Goal: Feedback & Contribution: Contribute content

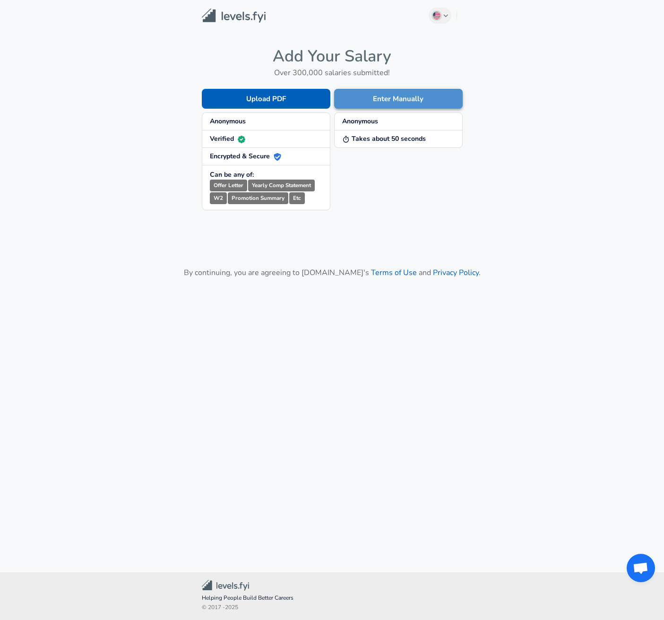
click at [397, 96] on button "Enter Manually" at bounding box center [398, 99] width 129 height 20
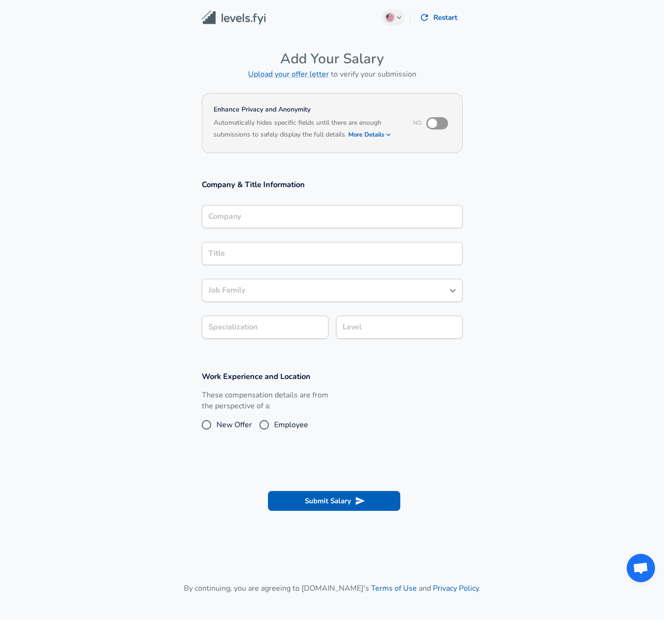
scroll to position [9, 0]
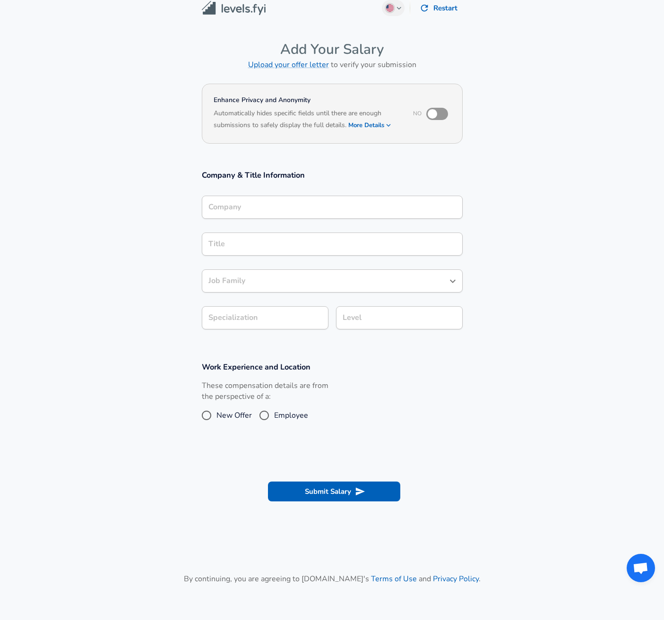
click at [299, 219] on div "Company" at bounding box center [332, 207] width 261 height 23
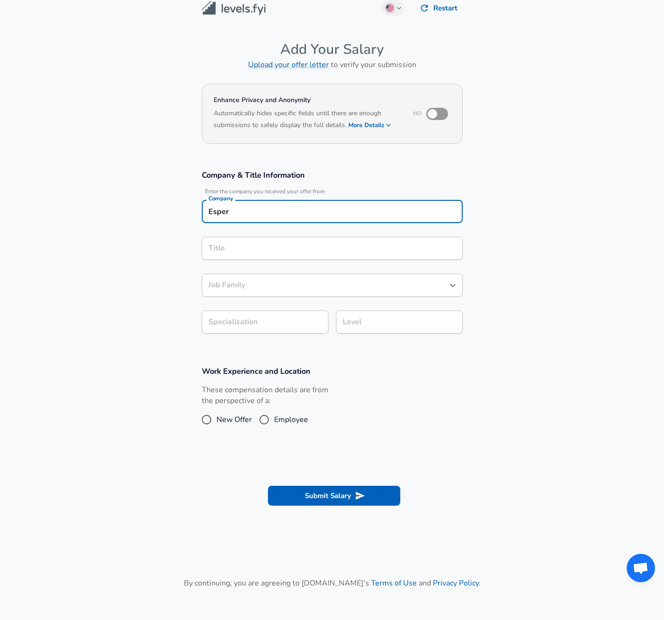
type input "Esper"
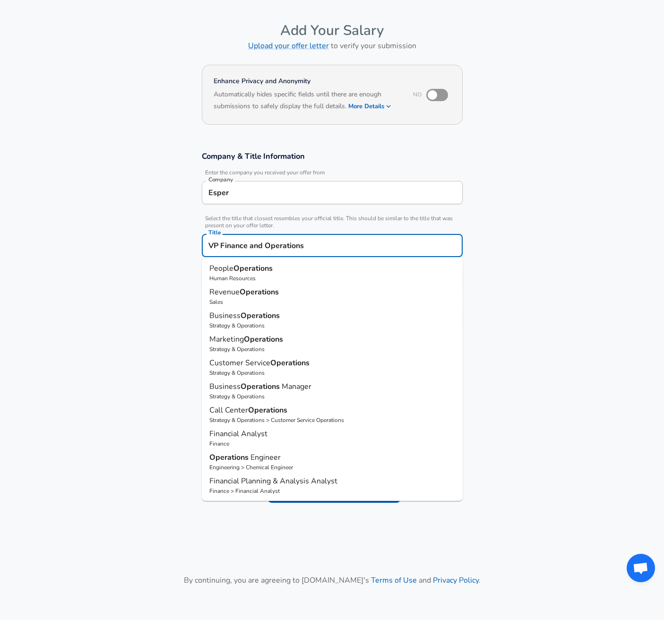
type input "VP Finance and Operations"
click at [512, 249] on section "Company & Title Information Enter the company you received your offer from Comp…" at bounding box center [332, 246] width 664 height 212
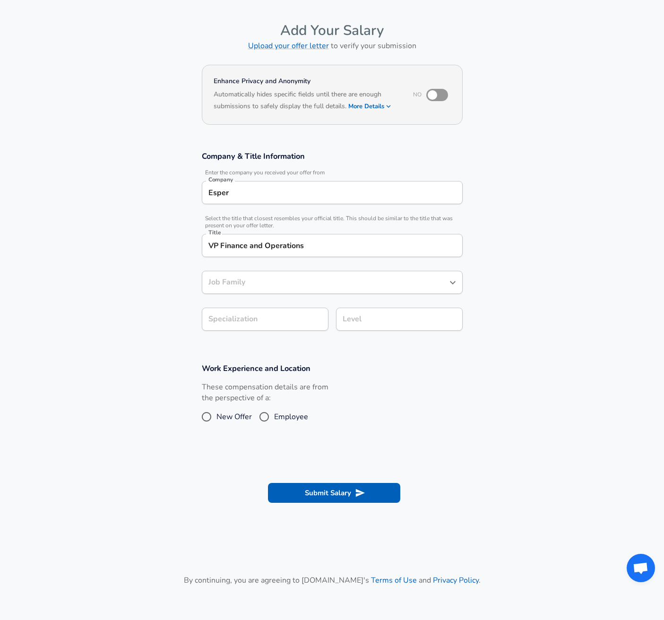
click at [311, 281] on input "Job Family" at bounding box center [325, 282] width 238 height 15
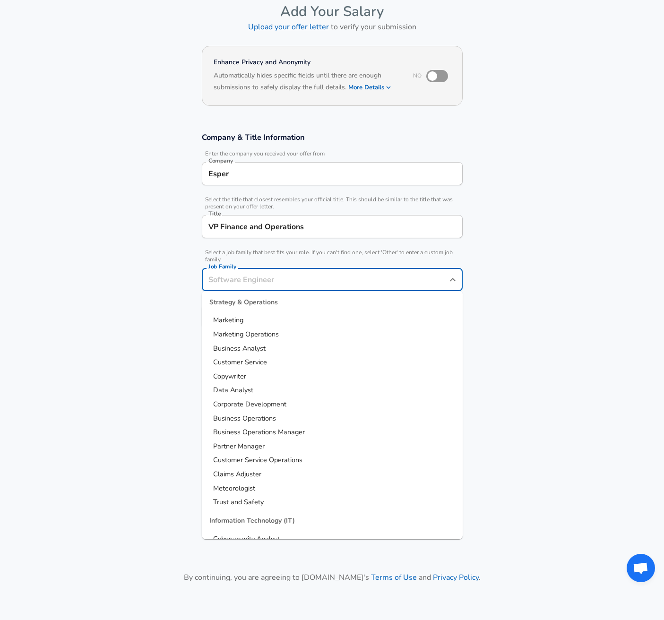
scroll to position [1134, 0]
click at [278, 404] on span "Corporate Development" at bounding box center [249, 402] width 73 height 9
type input "Corporate Development"
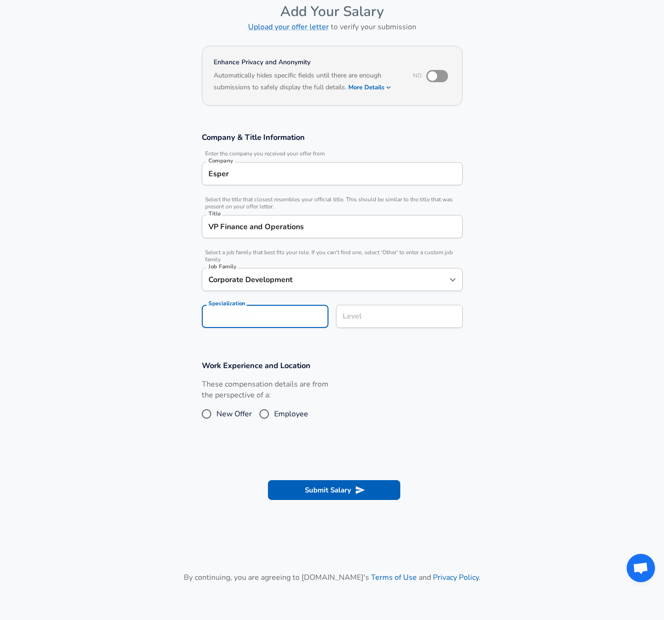
scroll to position [76, 0]
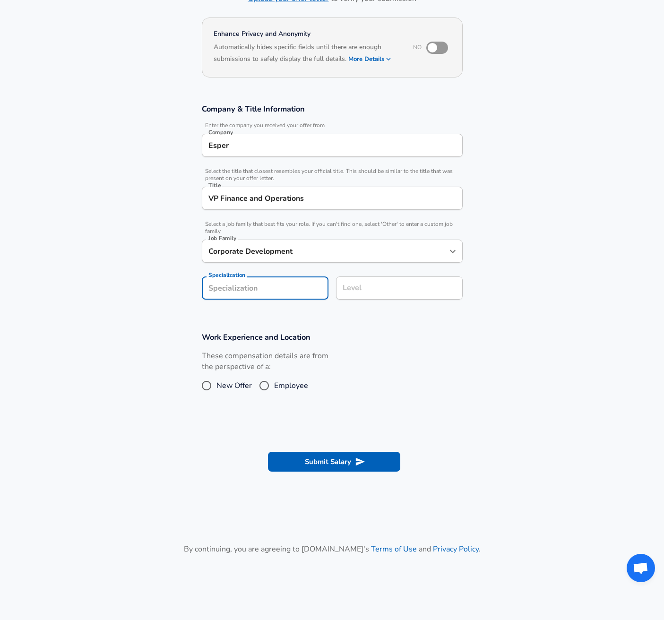
click at [258, 324] on form "Enhance Privacy and Anonymity No Automatically hides specific fields until ther…" at bounding box center [332, 251] width 664 height 472
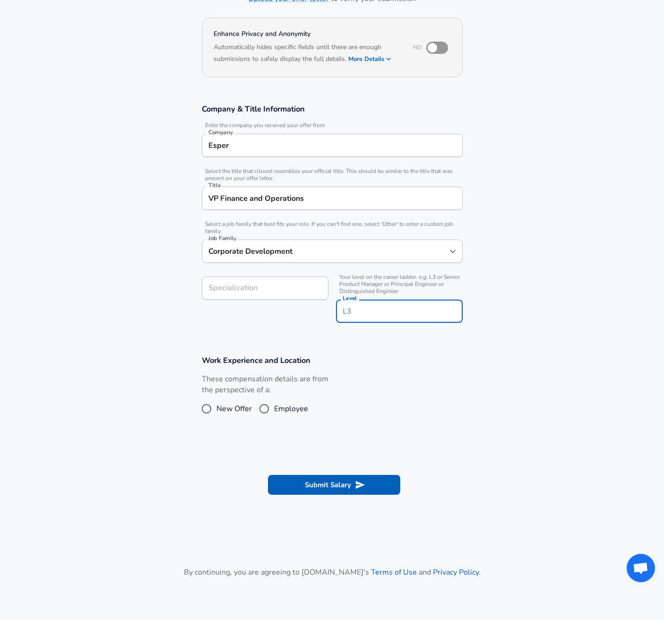
click at [355, 304] on input "Level" at bounding box center [399, 311] width 118 height 15
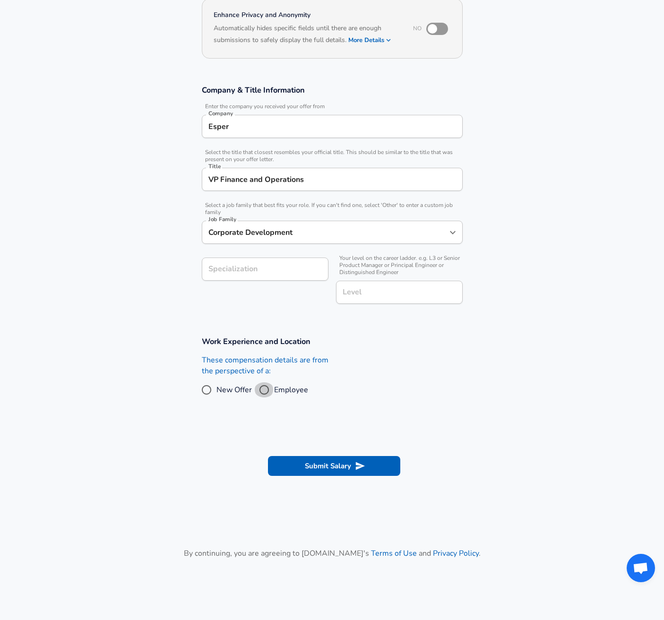
click at [266, 391] on input "Employee" at bounding box center [264, 389] width 20 height 15
radio input "true"
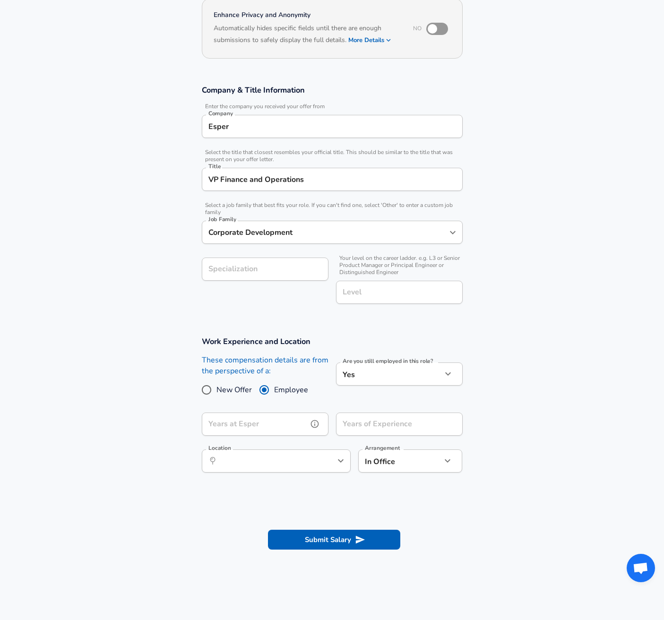
click at [284, 424] on input "Years at Esper" at bounding box center [255, 423] width 106 height 23
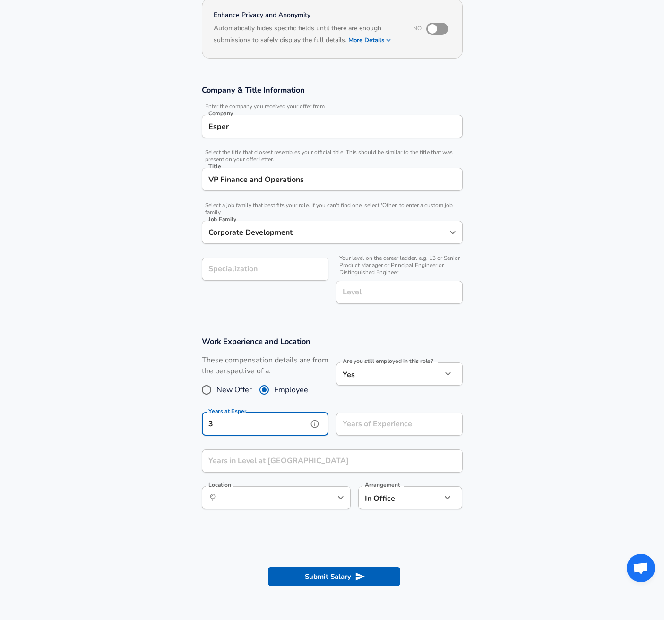
type input "3"
click at [364, 422] on div "Years of Experience Years of Experience" at bounding box center [399, 425] width 127 height 26
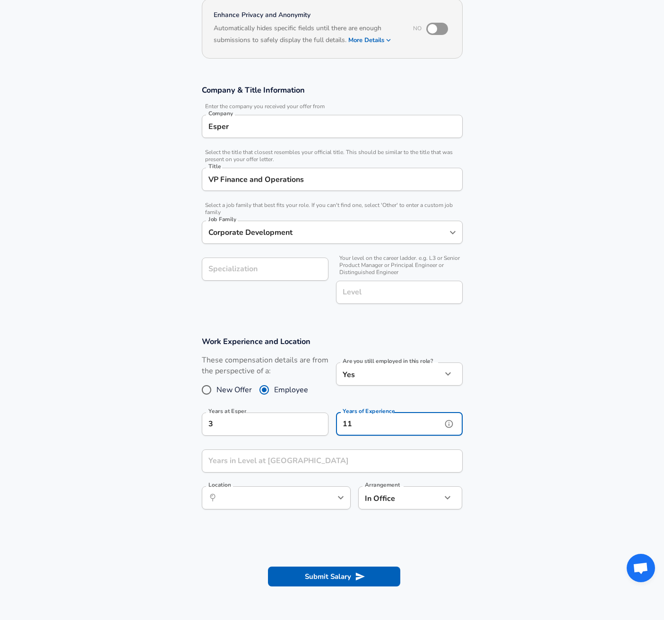
type input "11"
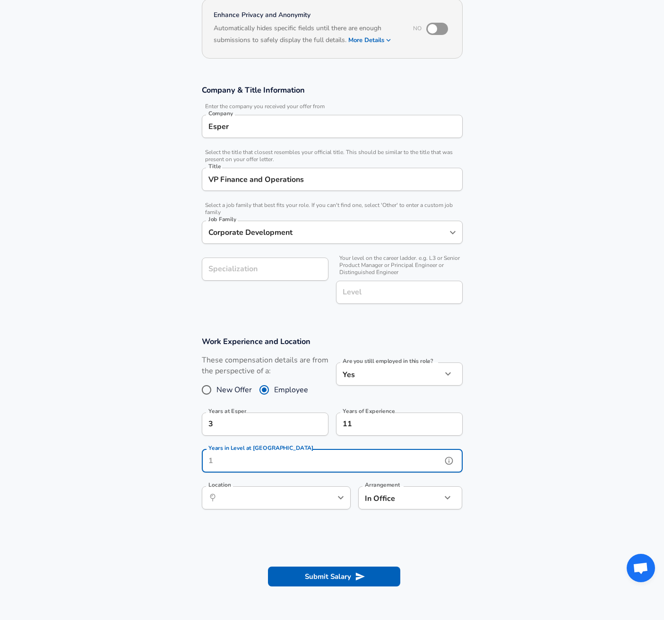
click at [276, 469] on input "Years in Level at [GEOGRAPHIC_DATA]" at bounding box center [322, 460] width 240 height 23
type input "2"
click at [266, 497] on input "Location" at bounding box center [265, 497] width 97 height 15
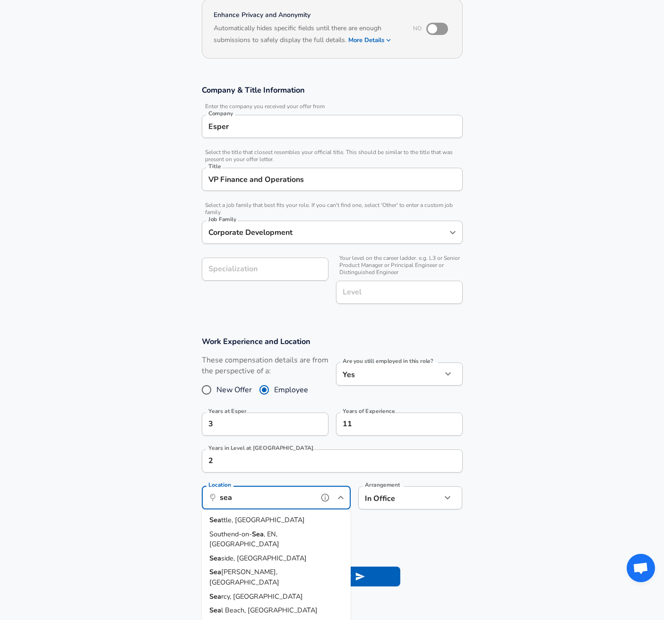
click at [265, 517] on li "Sea ttle, [GEOGRAPHIC_DATA]" at bounding box center [276, 520] width 149 height 14
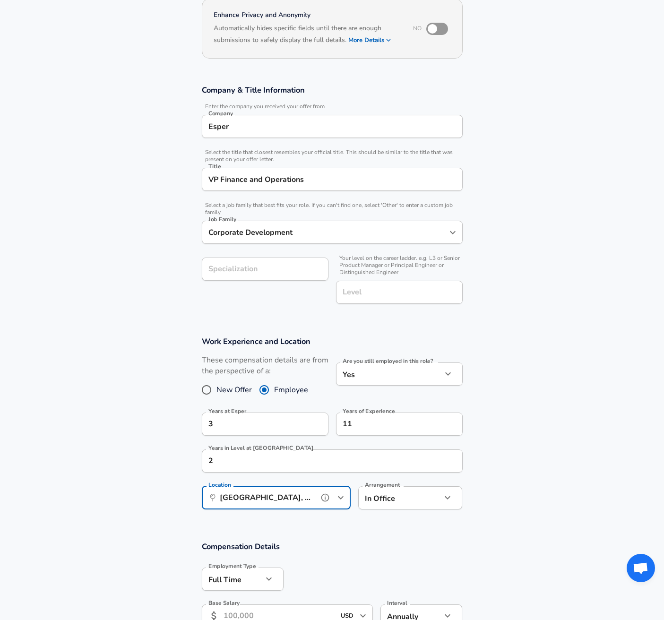
type input "[GEOGRAPHIC_DATA], [GEOGRAPHIC_DATA]"
click at [382, 491] on body "English ([GEOGRAPHIC_DATA]) Change Restart Add Your Salary Upload your offer le…" at bounding box center [332, 216] width 664 height 620
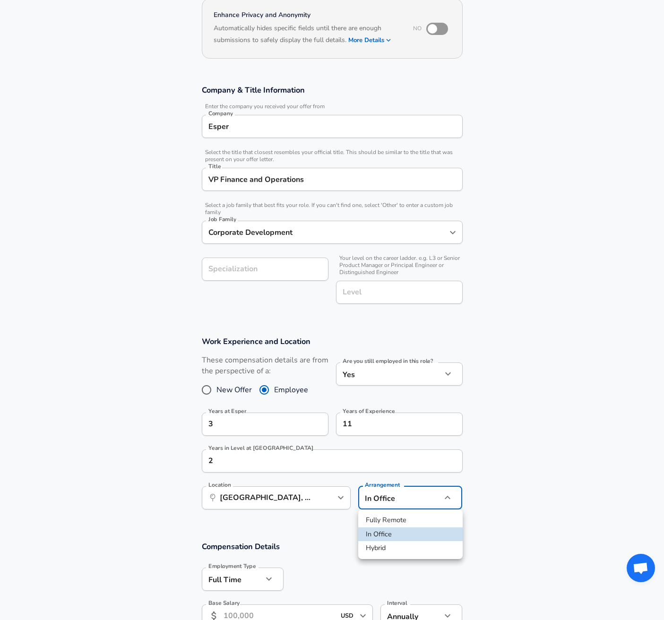
click at [378, 546] on li "Hybrid" at bounding box center [410, 548] width 104 height 14
type input "hybrid"
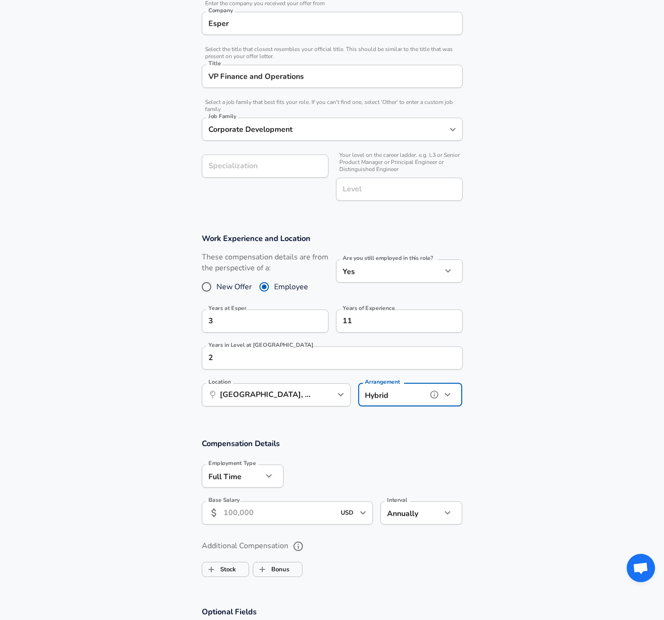
scroll to position [198, 0]
click at [255, 503] on input "Base Salary" at bounding box center [279, 512] width 112 height 23
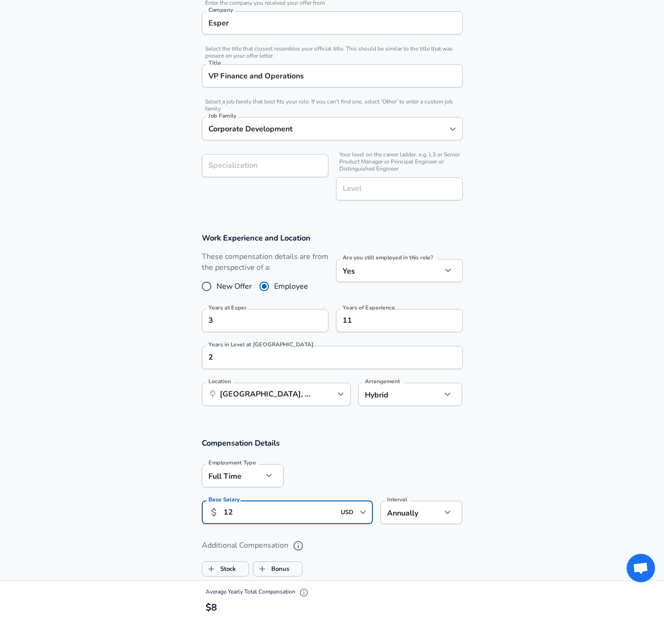
type input "1"
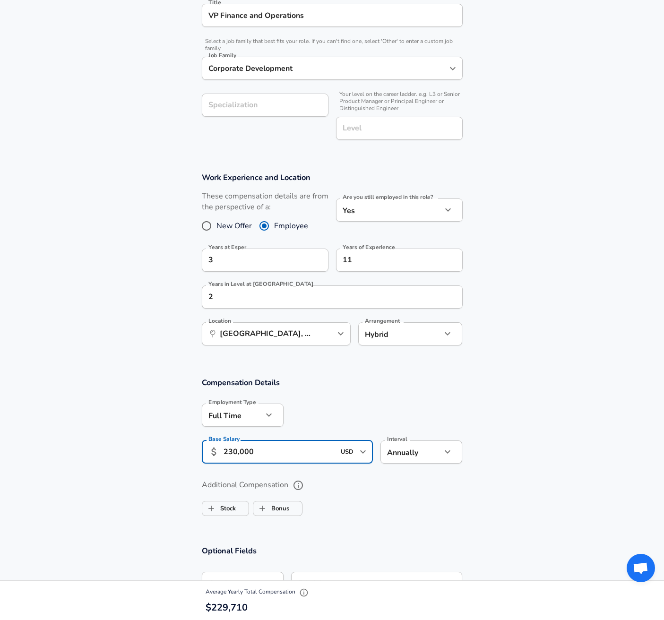
scroll to position [272, 0]
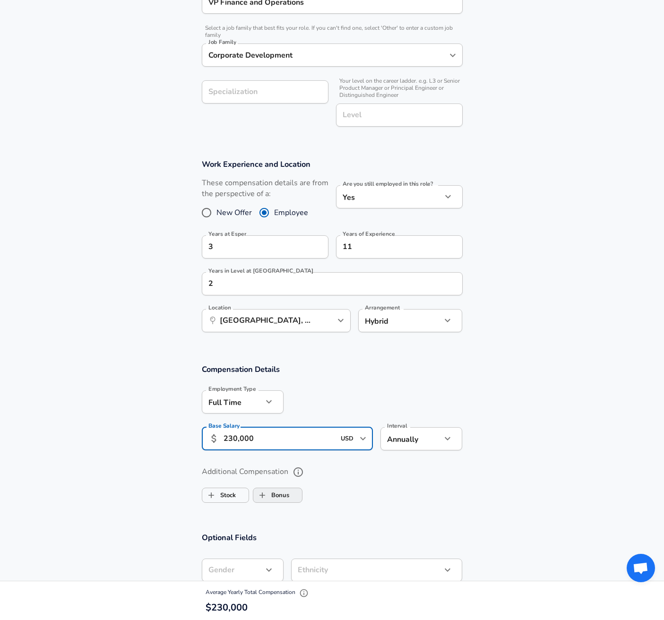
type input "230,000"
click at [272, 499] on label "Bonus" at bounding box center [271, 495] width 36 height 18
checkbox input "true"
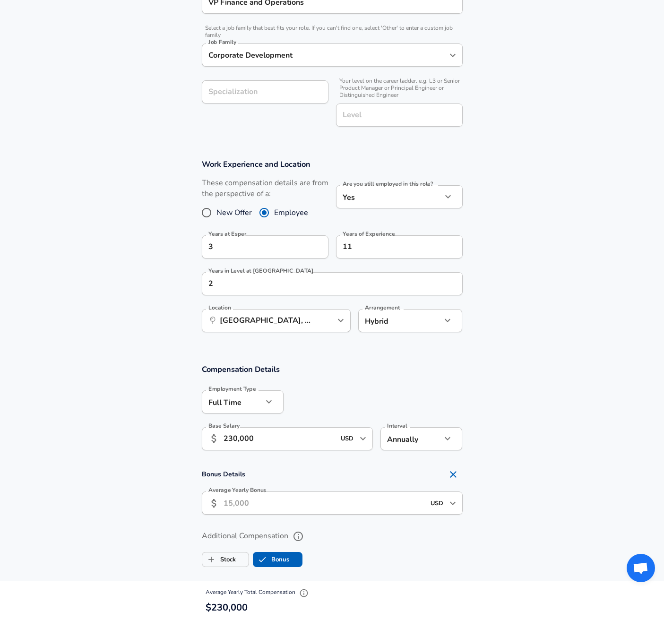
click at [269, 500] on input "Average Yearly Bonus" at bounding box center [323, 502] width 201 height 23
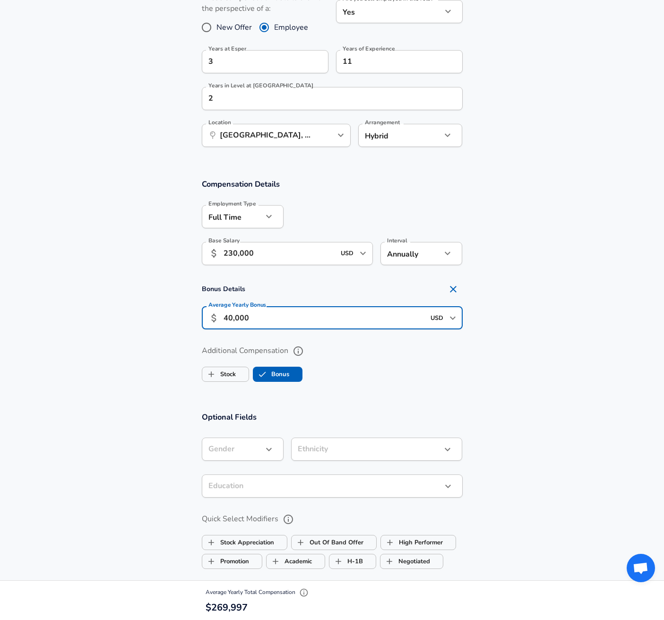
scroll to position [462, 0]
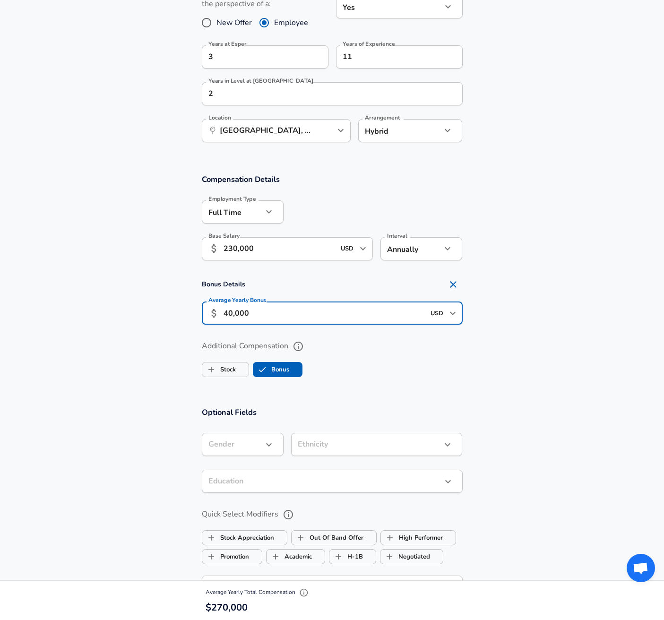
type input "40,000"
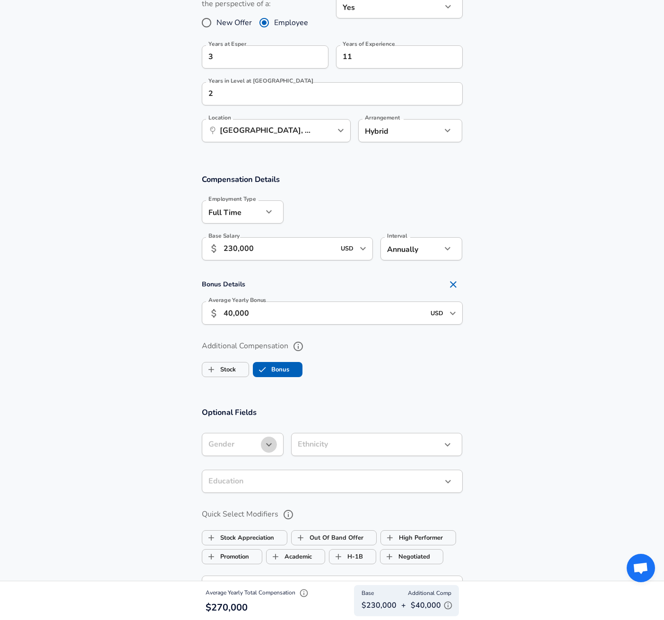
click at [267, 439] on icon "button" at bounding box center [268, 444] width 11 height 11
click at [240, 481] on li "[DEMOGRAPHIC_DATA]" at bounding box center [247, 481] width 91 height 14
type input "[DEMOGRAPHIC_DATA]"
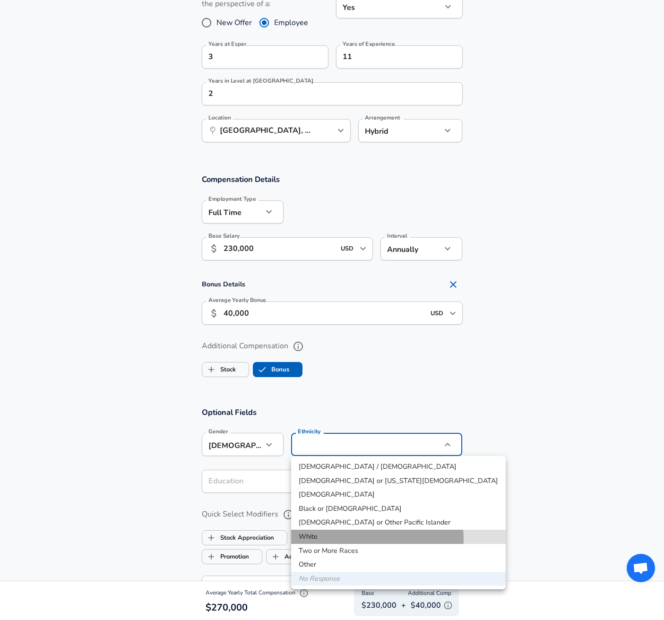
click at [318, 540] on li "White" at bounding box center [398, 537] width 214 height 14
type input "White"
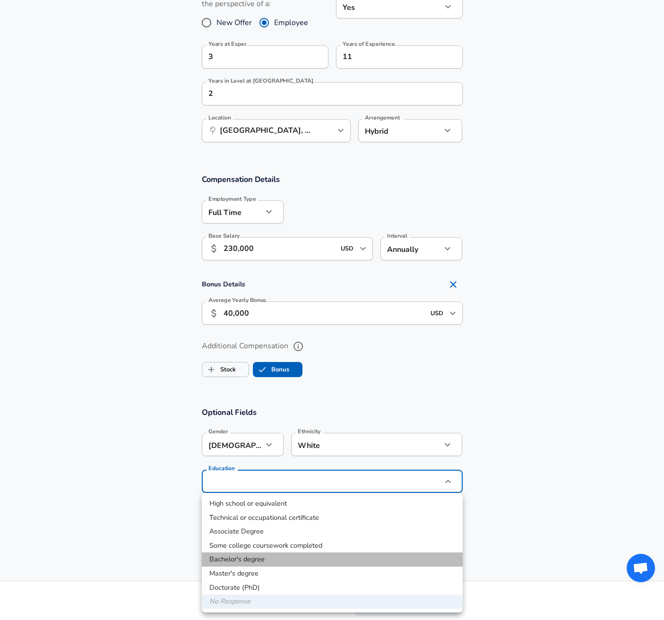
click at [256, 562] on li "Bachelor's degree" at bounding box center [332, 559] width 261 height 14
type input "Bachelors degree"
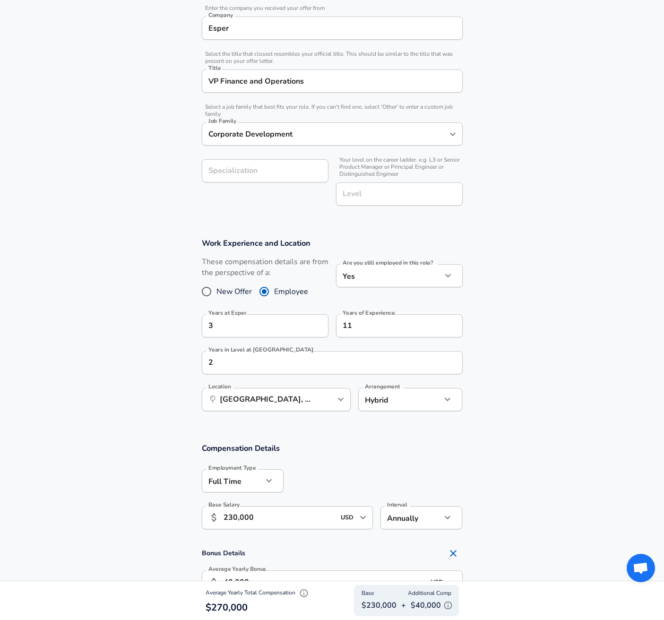
scroll to position [191, 0]
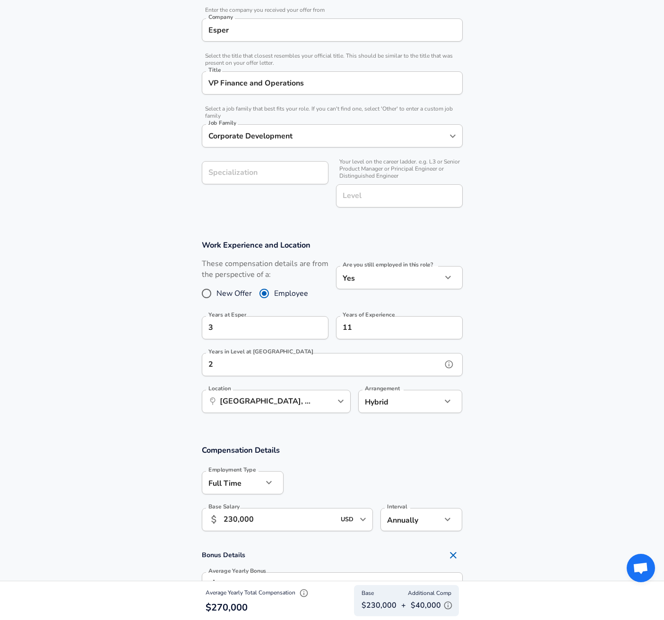
click at [229, 371] on input "2" at bounding box center [322, 364] width 240 height 23
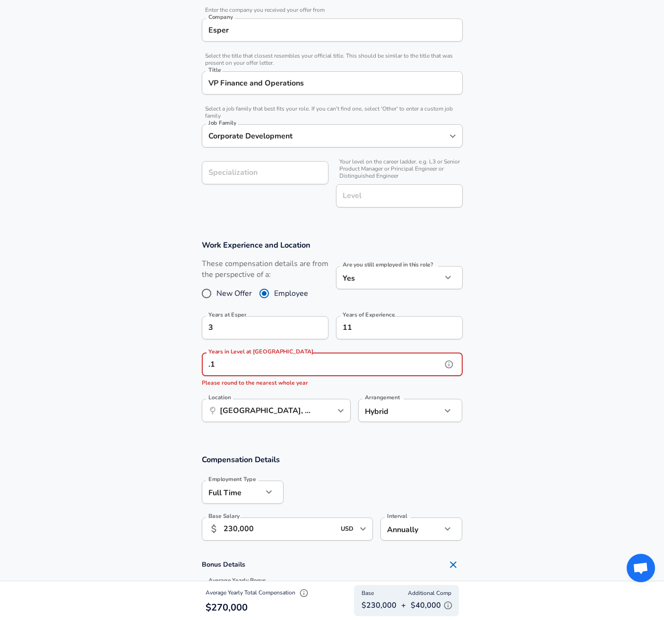
type input "."
type input "1"
type input "2"
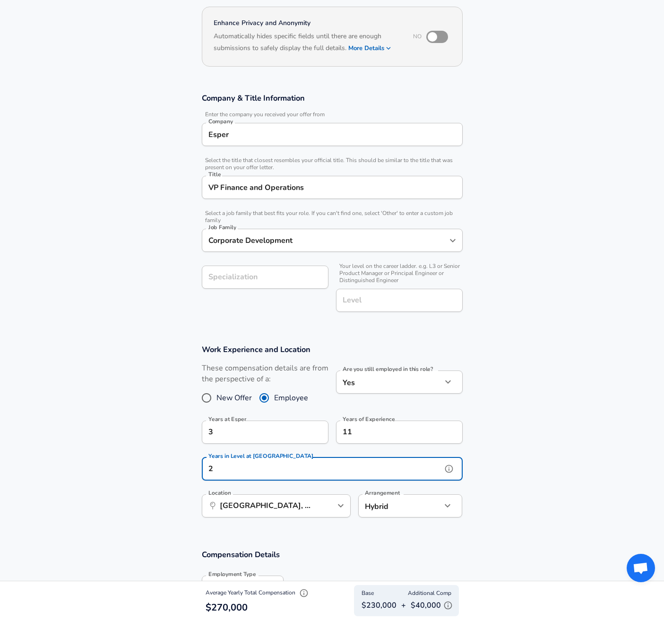
scroll to position [83, 0]
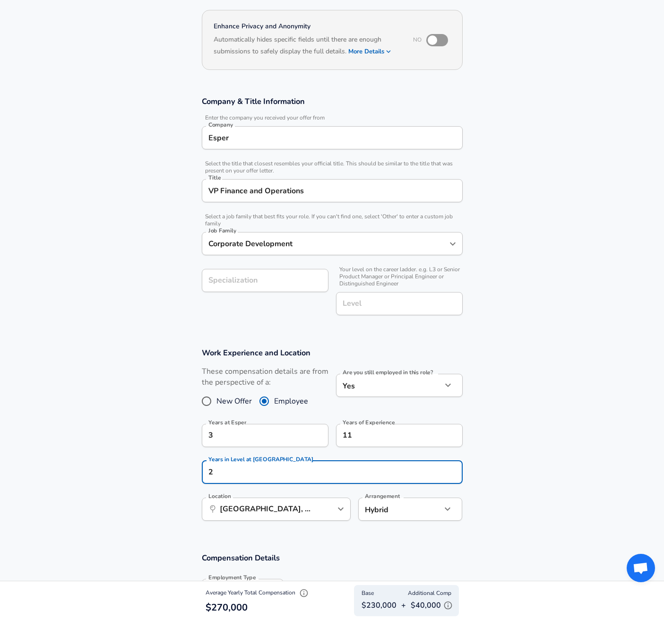
click at [270, 288] on input "Specialization" at bounding box center [265, 280] width 127 height 23
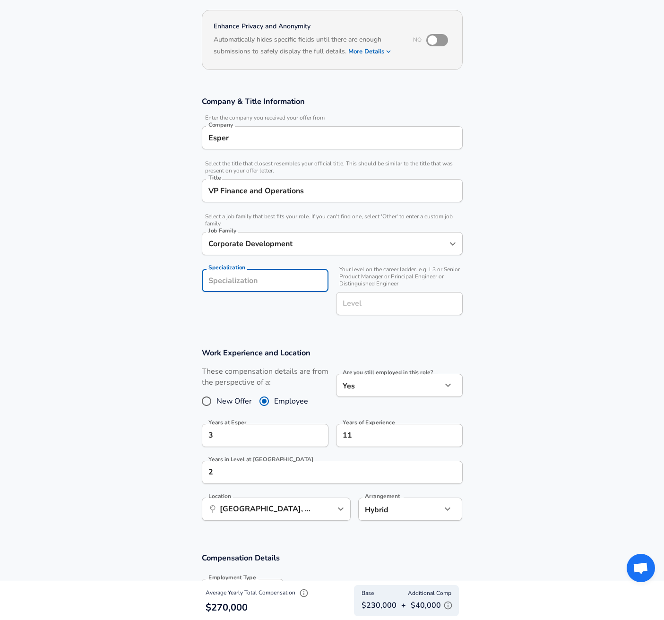
click at [263, 326] on section "Company & Title Information Enter the company you received your offer from Comp…" at bounding box center [332, 210] width 664 height 251
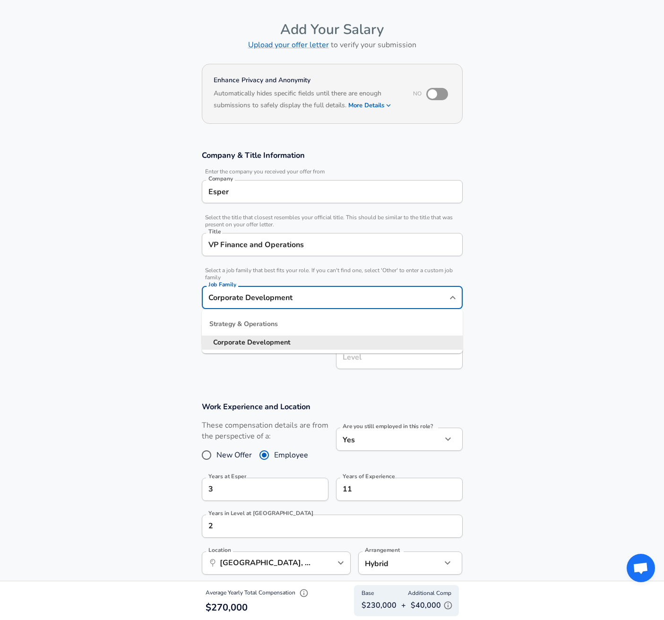
click at [258, 298] on input "Corporate Development" at bounding box center [325, 297] width 238 height 15
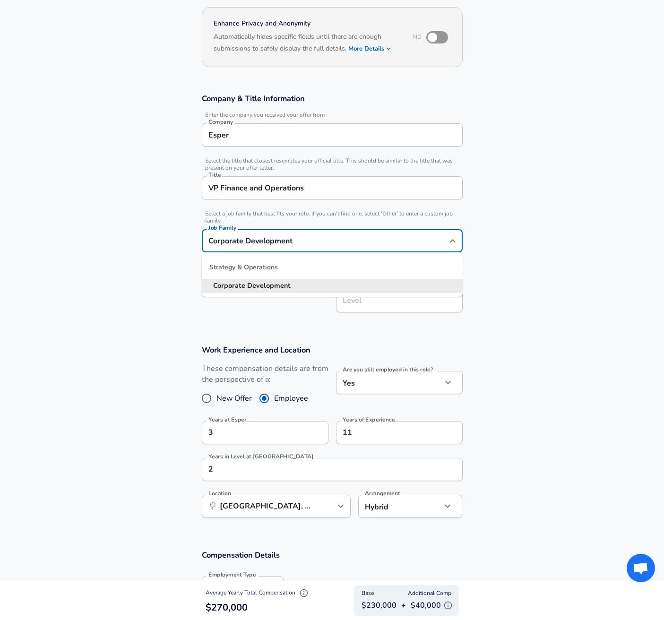
scroll to position [86, 0]
click at [249, 264] on div "Strategy & Operations" at bounding box center [332, 267] width 261 height 23
click at [263, 271] on div "Strategy & Operations" at bounding box center [332, 267] width 261 height 23
click at [261, 263] on div "Strategy & Operations" at bounding box center [332, 267] width 261 height 23
click at [312, 250] on div "Corporate Development Job Family" at bounding box center [332, 240] width 261 height 23
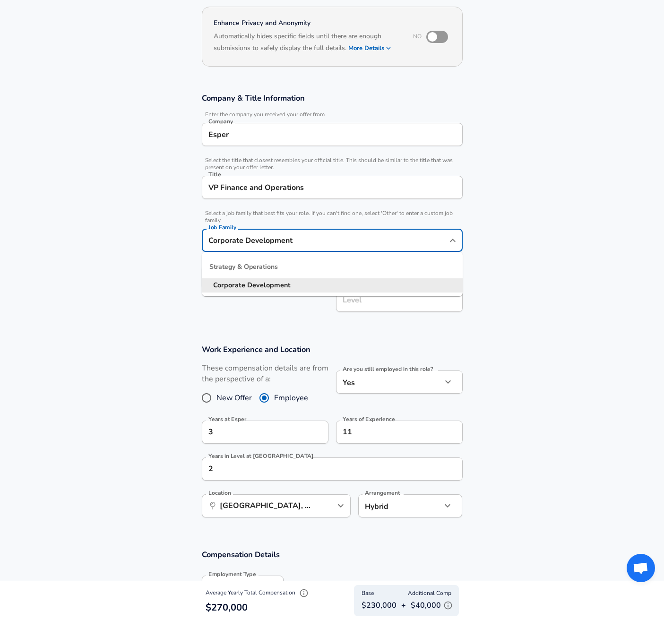
click at [324, 244] on input "Corporate Development" at bounding box center [325, 240] width 238 height 15
type input "\"
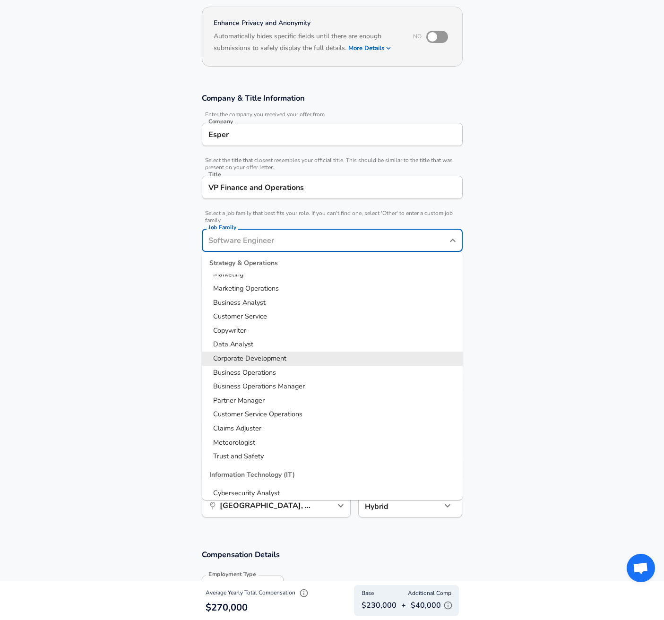
scroll to position [1139, 0]
click at [263, 357] on span "Corporate Development" at bounding box center [249, 358] width 73 height 9
type input "Corporate Development"
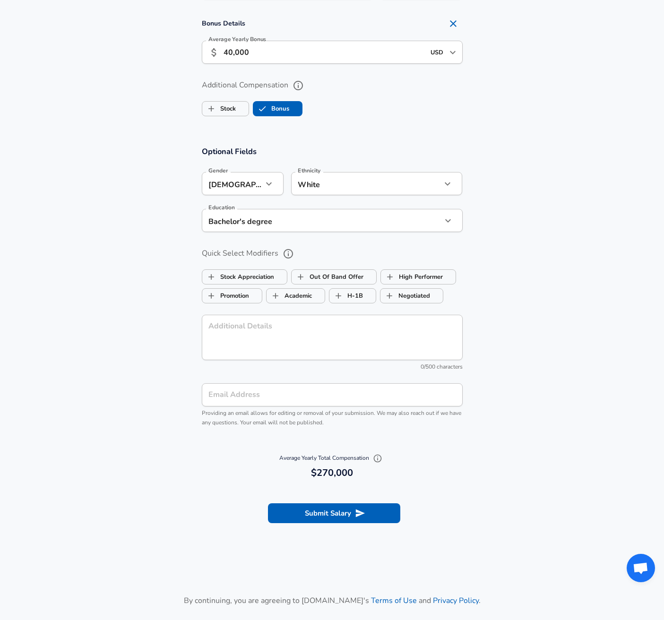
scroll to position [836, 0]
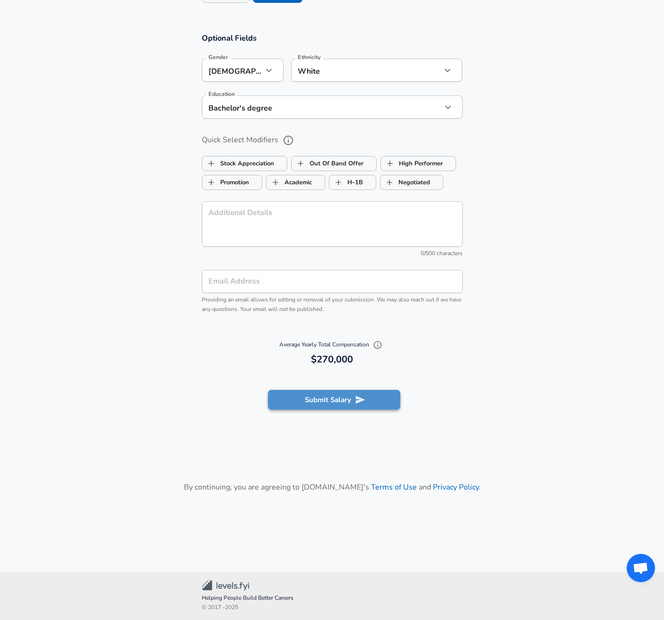
click at [357, 398] on icon "submit" at bounding box center [359, 400] width 9 height 8
